Goal: Find specific page/section: Find specific page/section

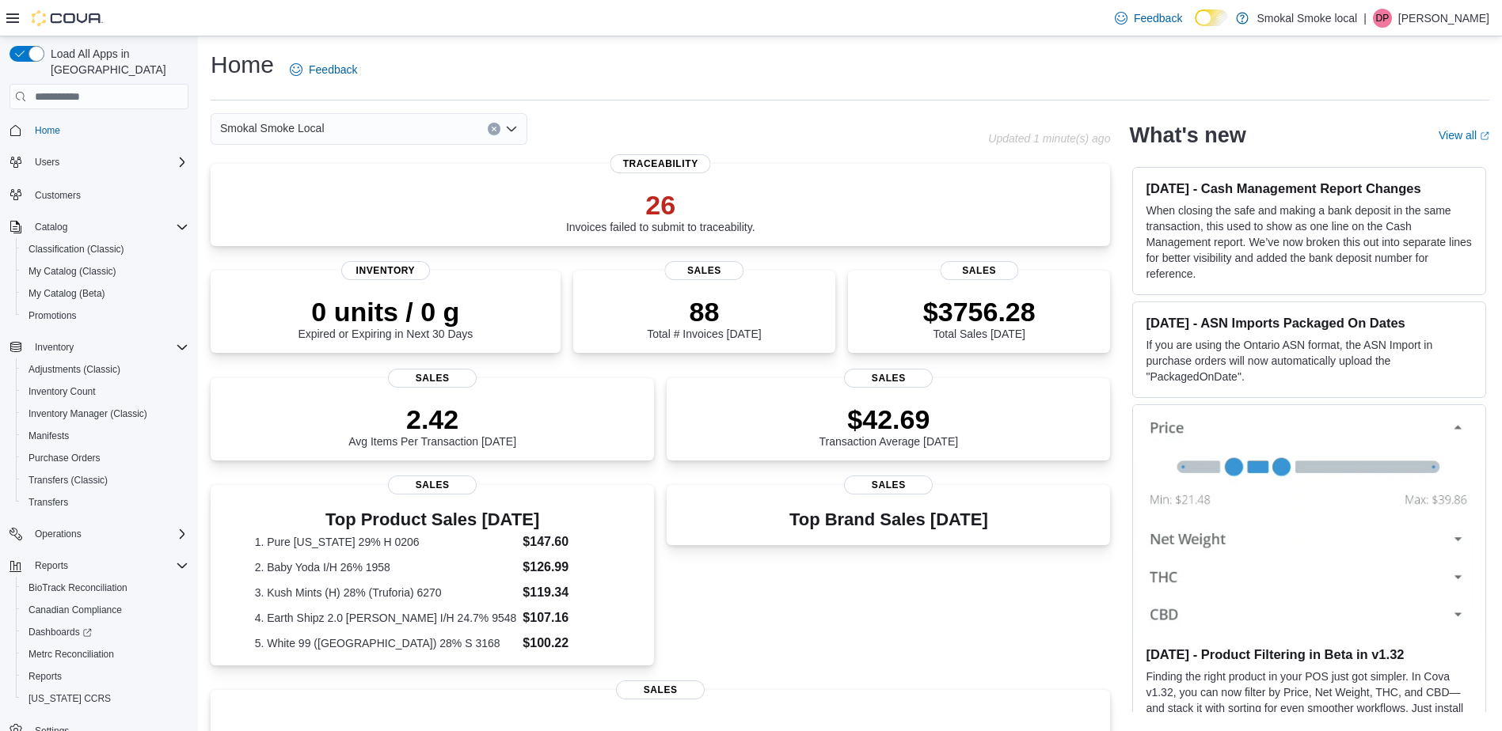
click at [393, 132] on div "Smokal Smoke Local" at bounding box center [369, 129] width 317 height 32
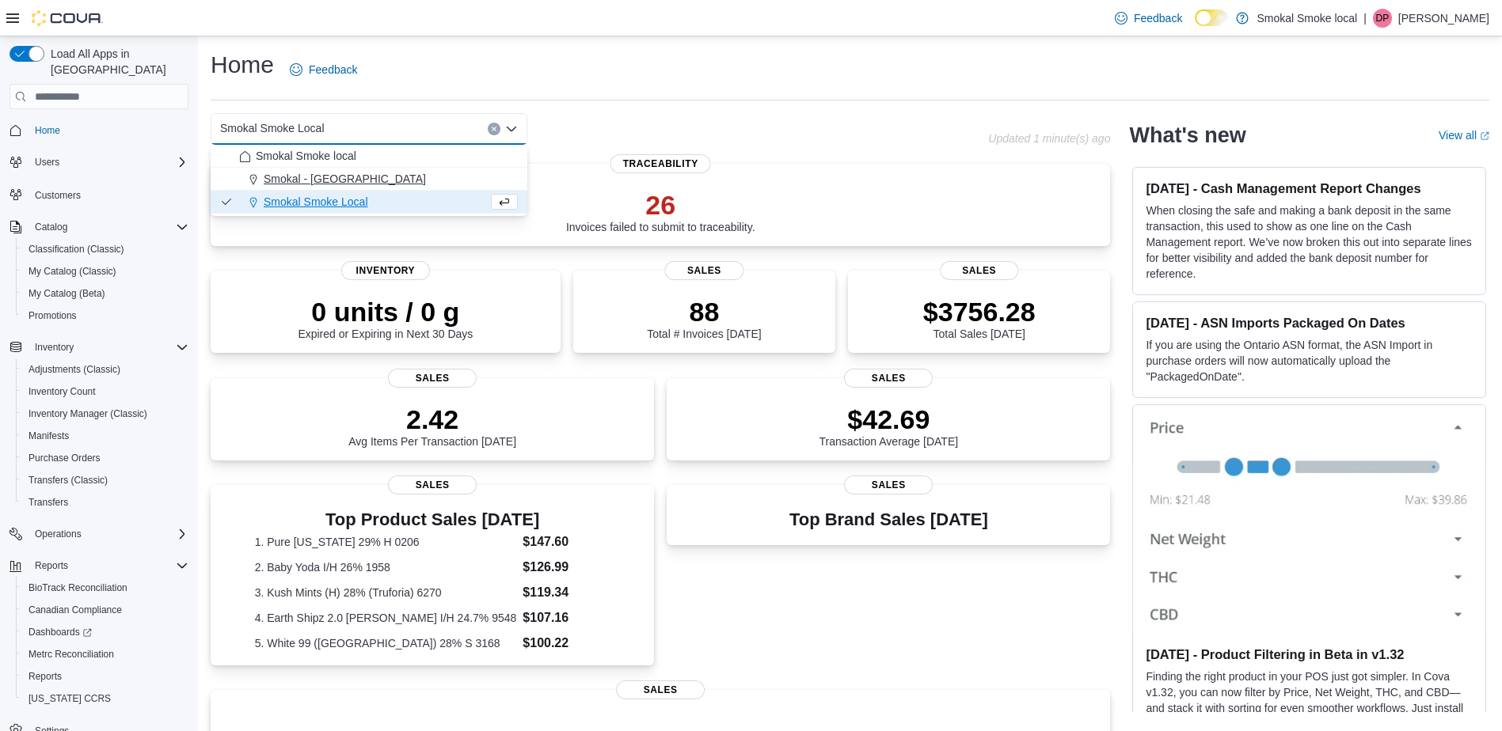
click at [343, 181] on span "Smokal - [GEOGRAPHIC_DATA]" at bounding box center [345, 179] width 162 height 16
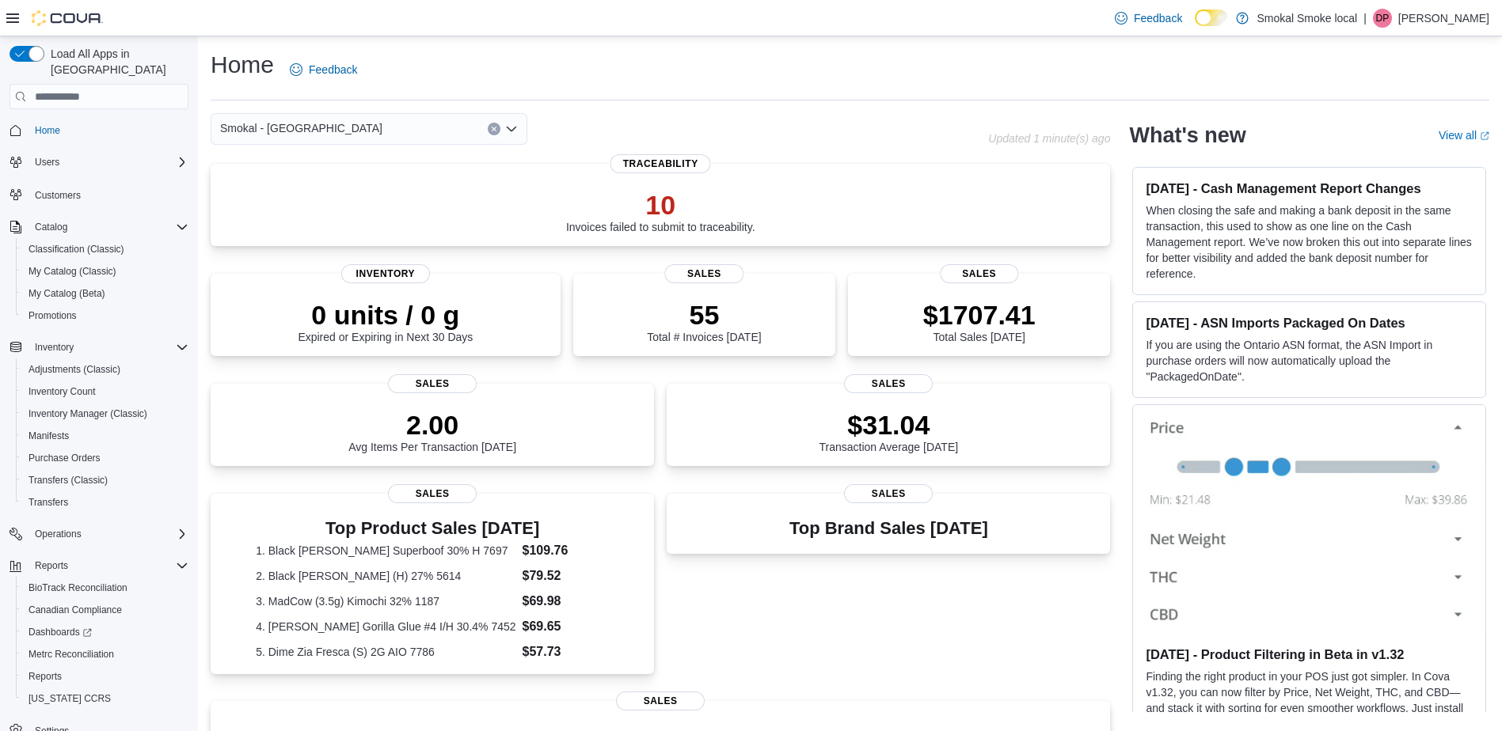
click at [419, 117] on div "Smokal - [PERSON_NAME] Combo box. Selected. [GEOGRAPHIC_DATA] - [GEOGRAPHIC_DAT…" at bounding box center [369, 129] width 317 height 32
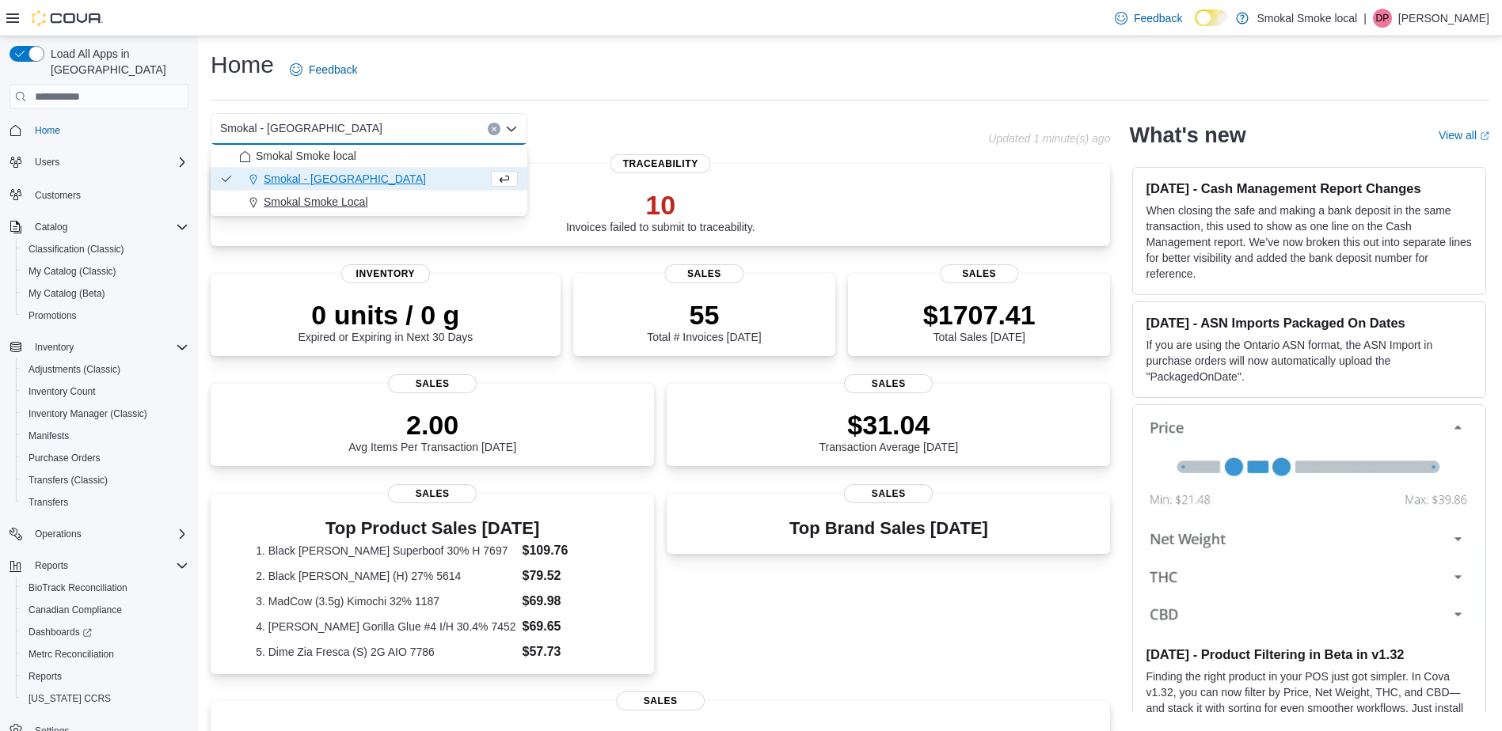
click at [388, 197] on div "Smokal Smoke Local" at bounding box center [378, 202] width 279 height 16
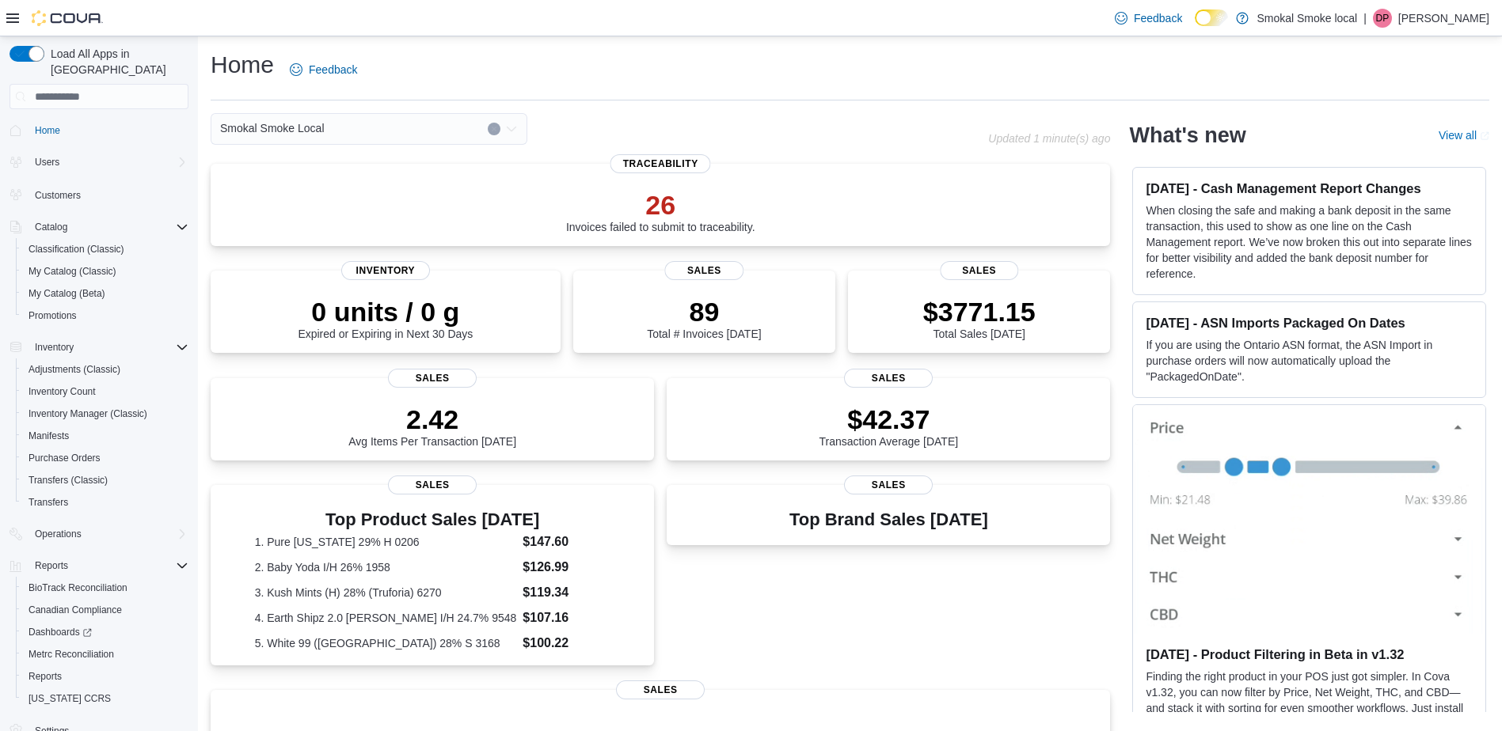
click at [378, 123] on div "Smokal Smoke Local" at bounding box center [369, 129] width 317 height 32
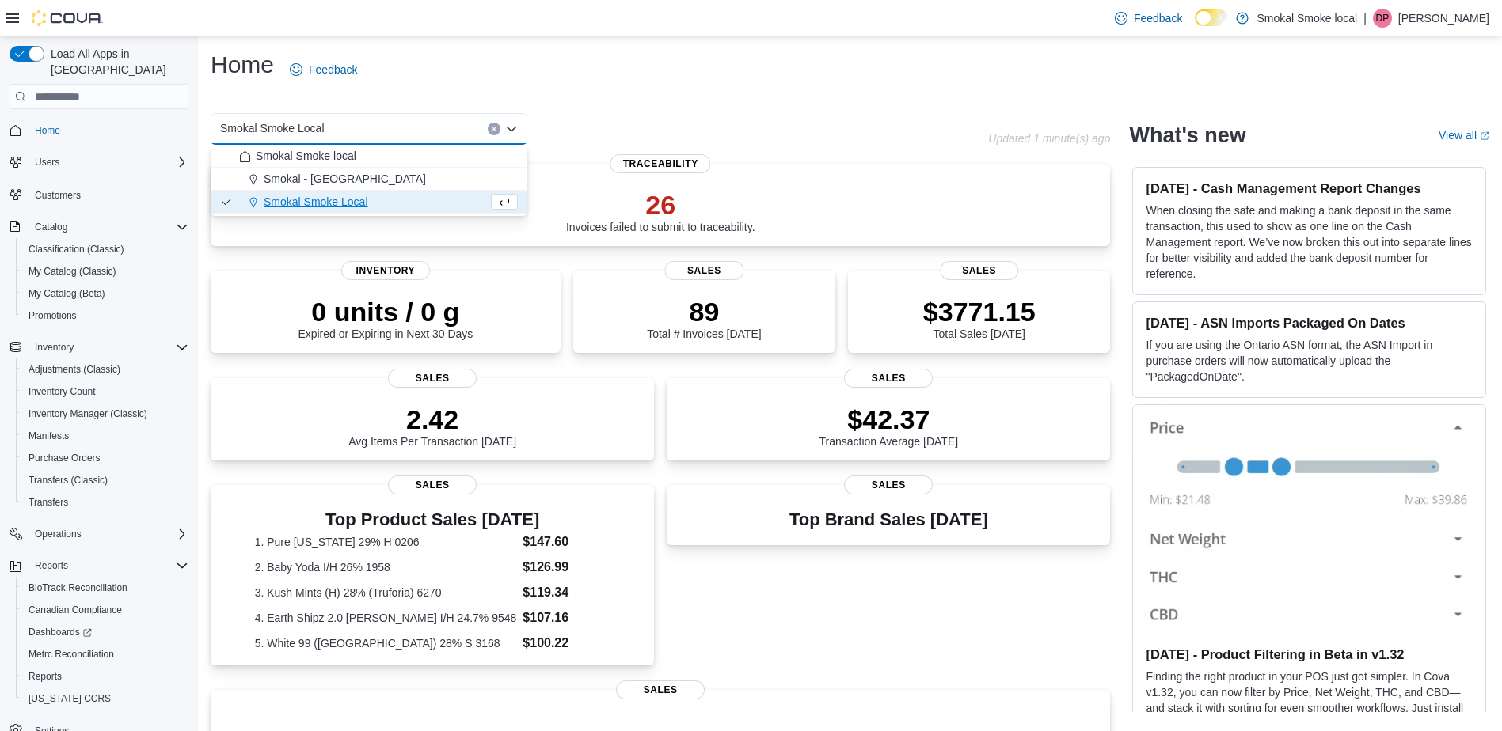
click at [354, 178] on div "Smokal - [GEOGRAPHIC_DATA]" at bounding box center [378, 179] width 279 height 16
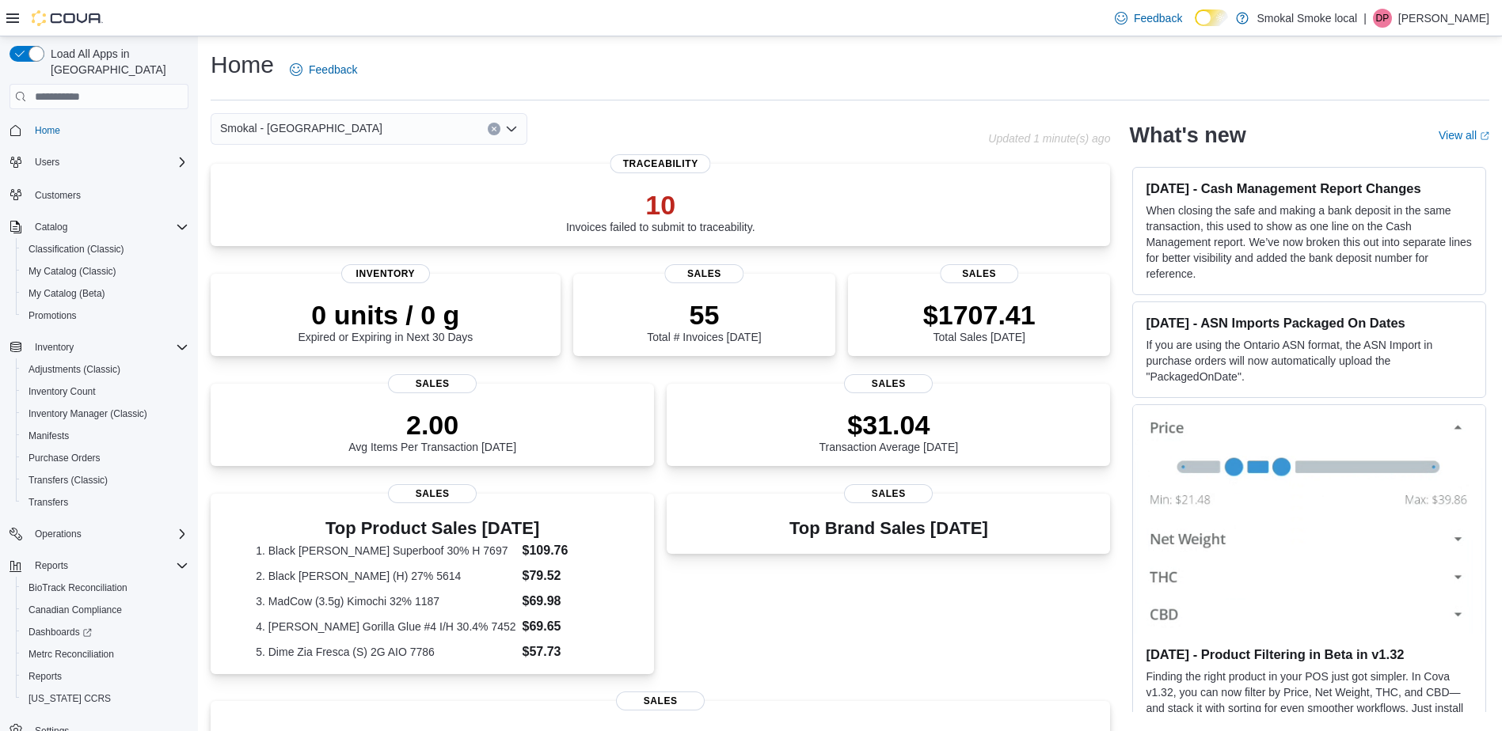
click at [493, 130] on icon "Clear input" at bounding box center [494, 129] width 4 height 4
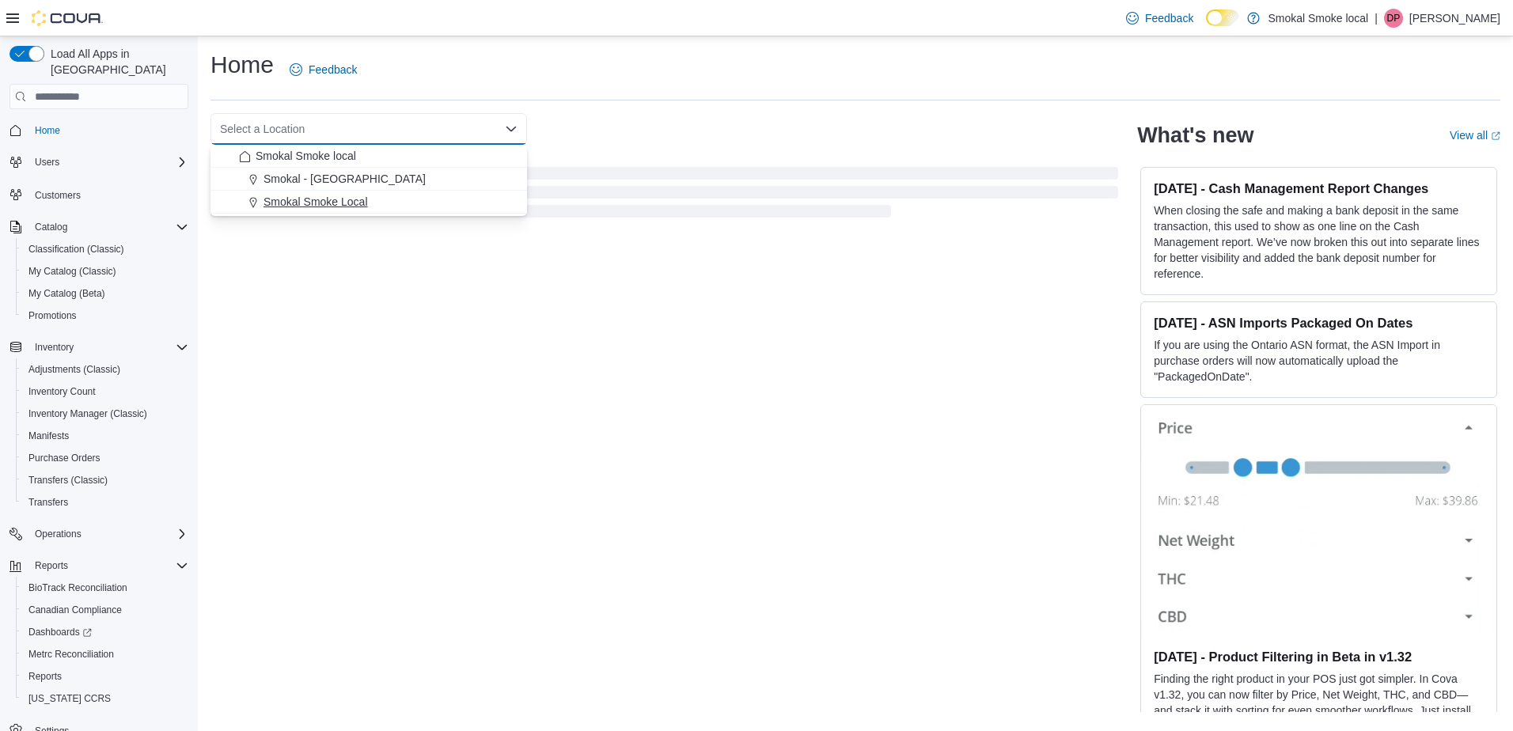
click at [355, 199] on span "Smokal Smoke Local" at bounding box center [316, 202] width 104 height 16
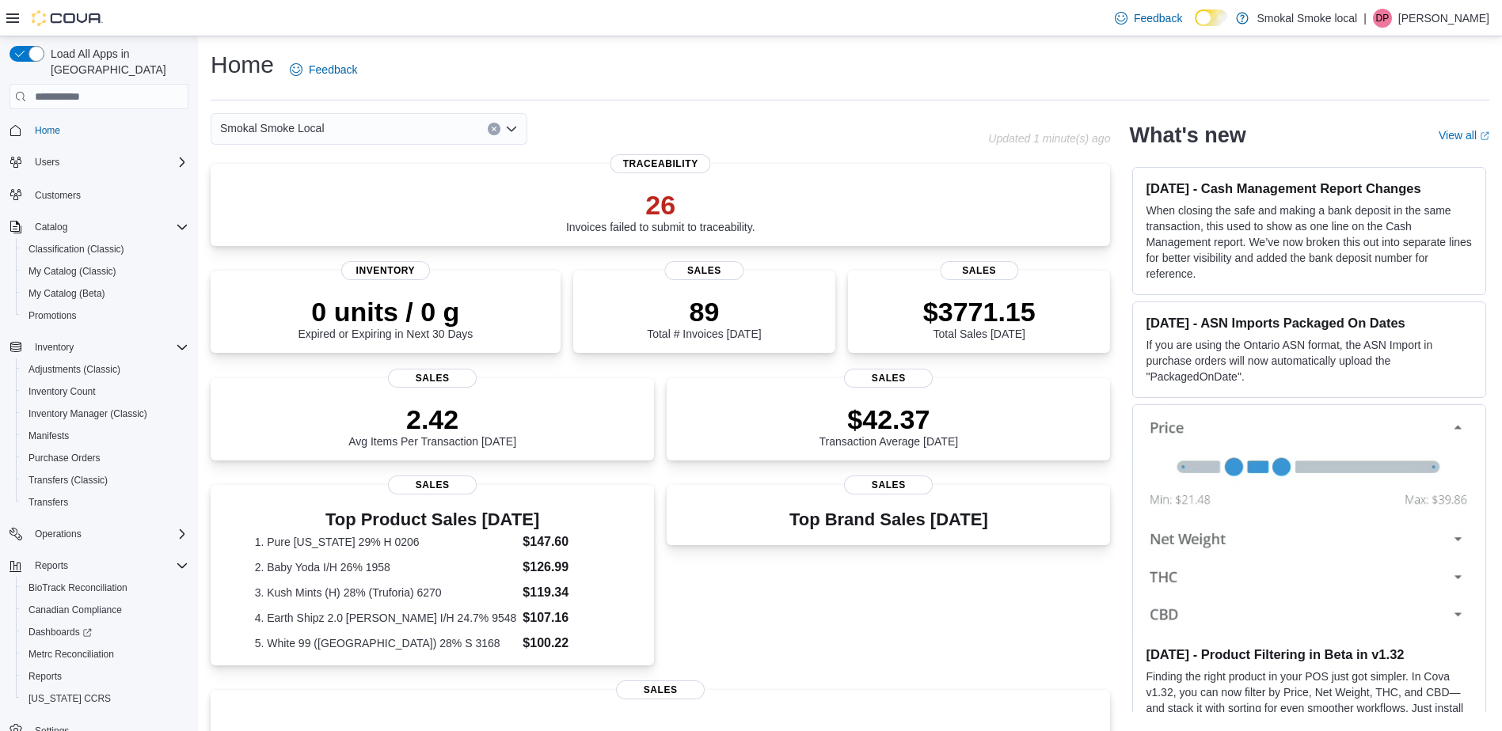
click at [492, 123] on button "Clear input" at bounding box center [494, 129] width 13 height 13
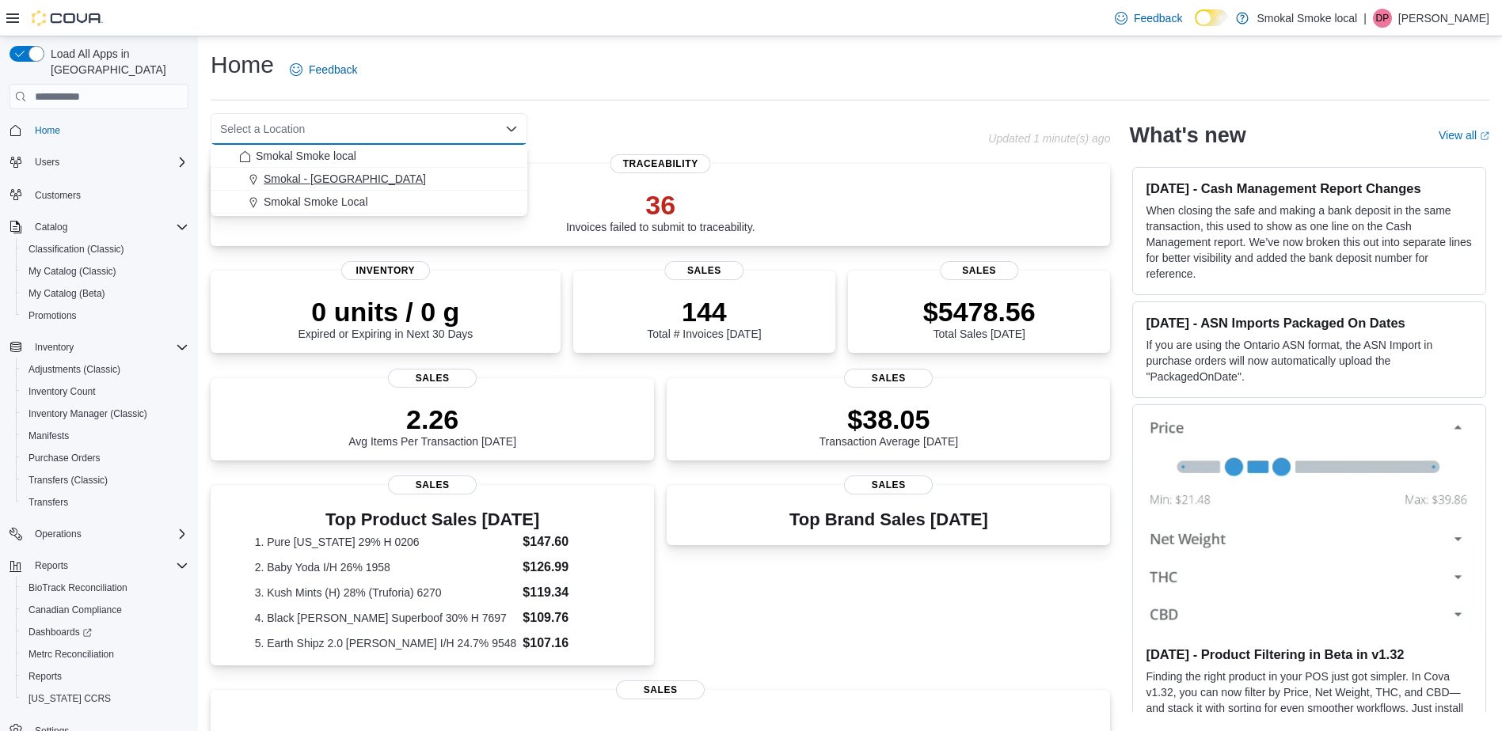
click at [384, 181] on div "Smokal - [GEOGRAPHIC_DATA]" at bounding box center [378, 179] width 279 height 16
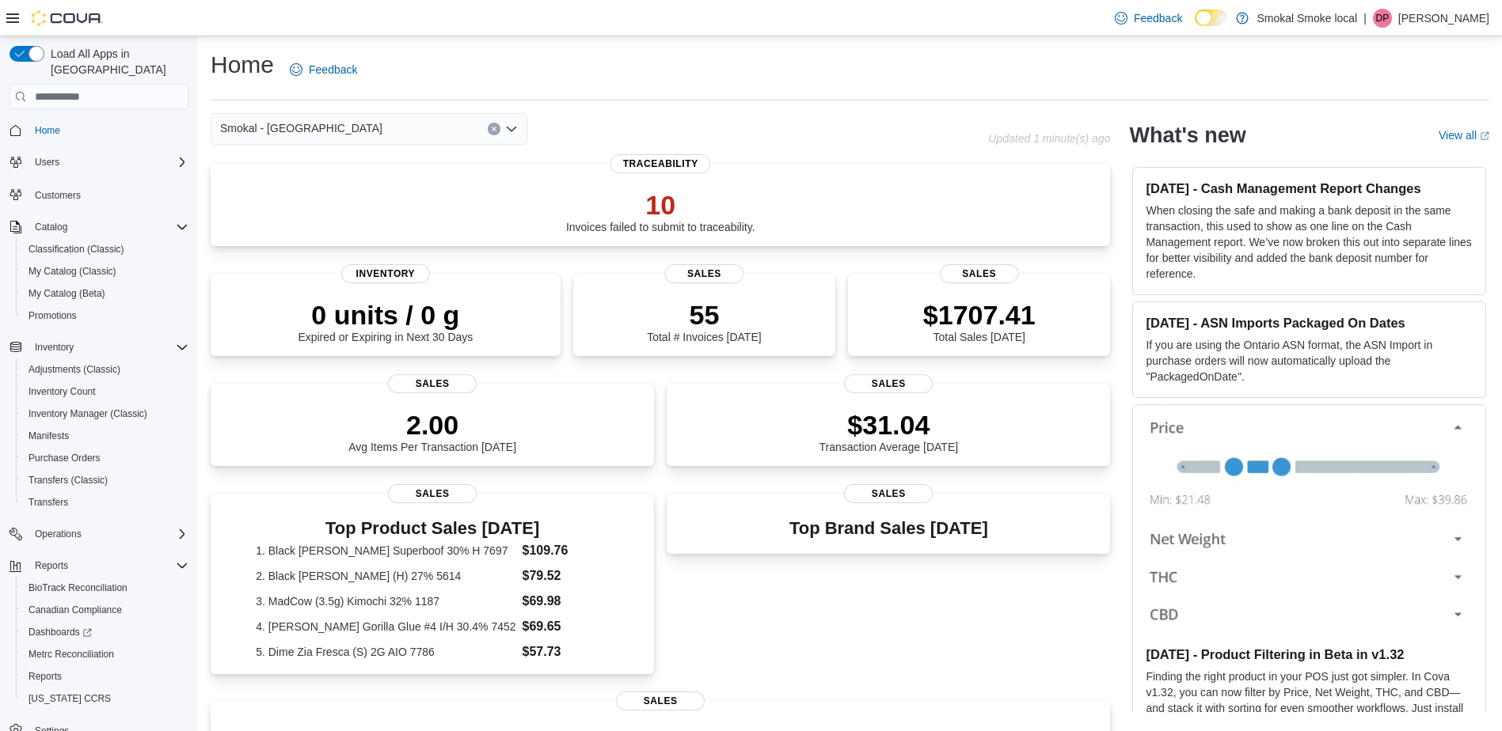
click at [384, 108] on div "Home Feedback Smokal - Socorro Updated 1 minute(s) ago 10 Invoices failed to su…" at bounding box center [850, 539] width 1304 height 1006
click at [396, 121] on div "Smokal - [GEOGRAPHIC_DATA]" at bounding box center [369, 129] width 317 height 32
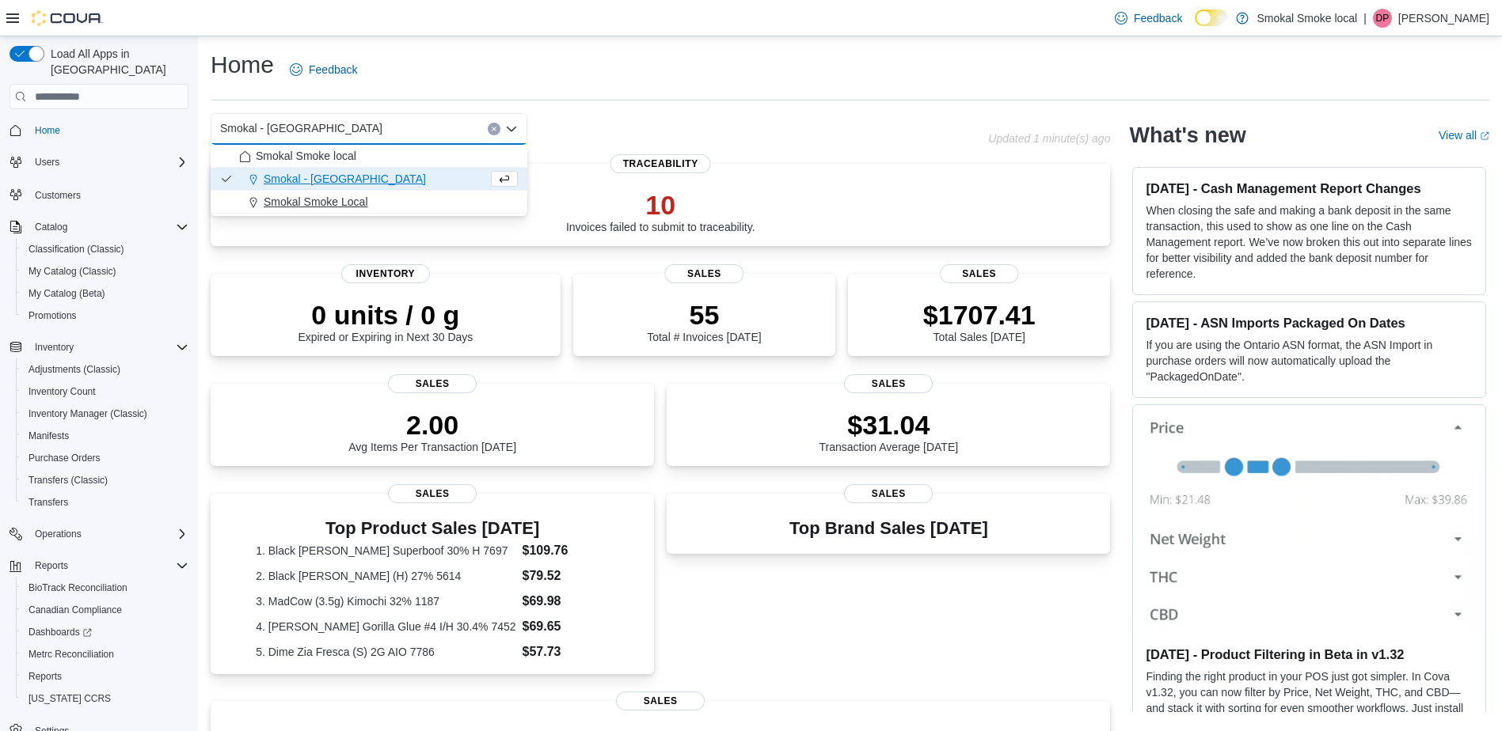
click at [366, 197] on span "Smokal Smoke Local" at bounding box center [316, 202] width 104 height 16
